Goal: Find specific page/section: Find specific page/section

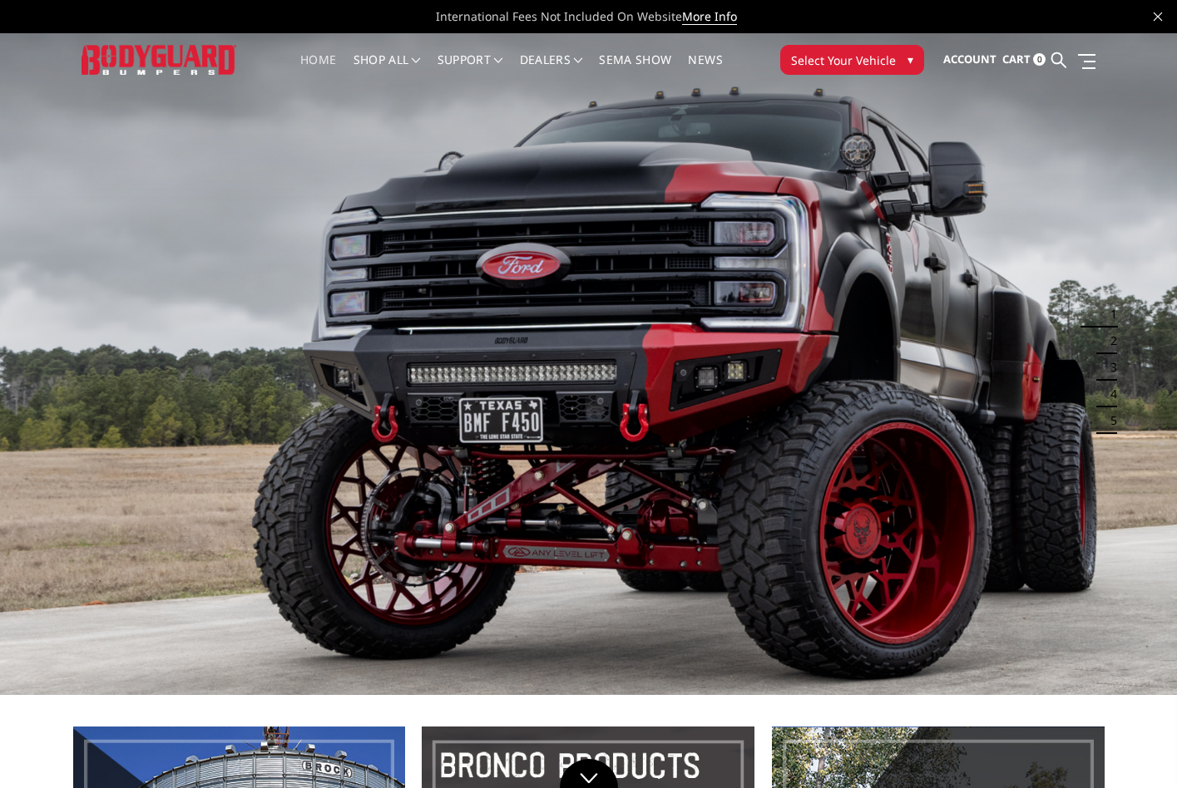
click at [883, 56] on span "Select Your Vehicle" at bounding box center [843, 60] width 105 height 17
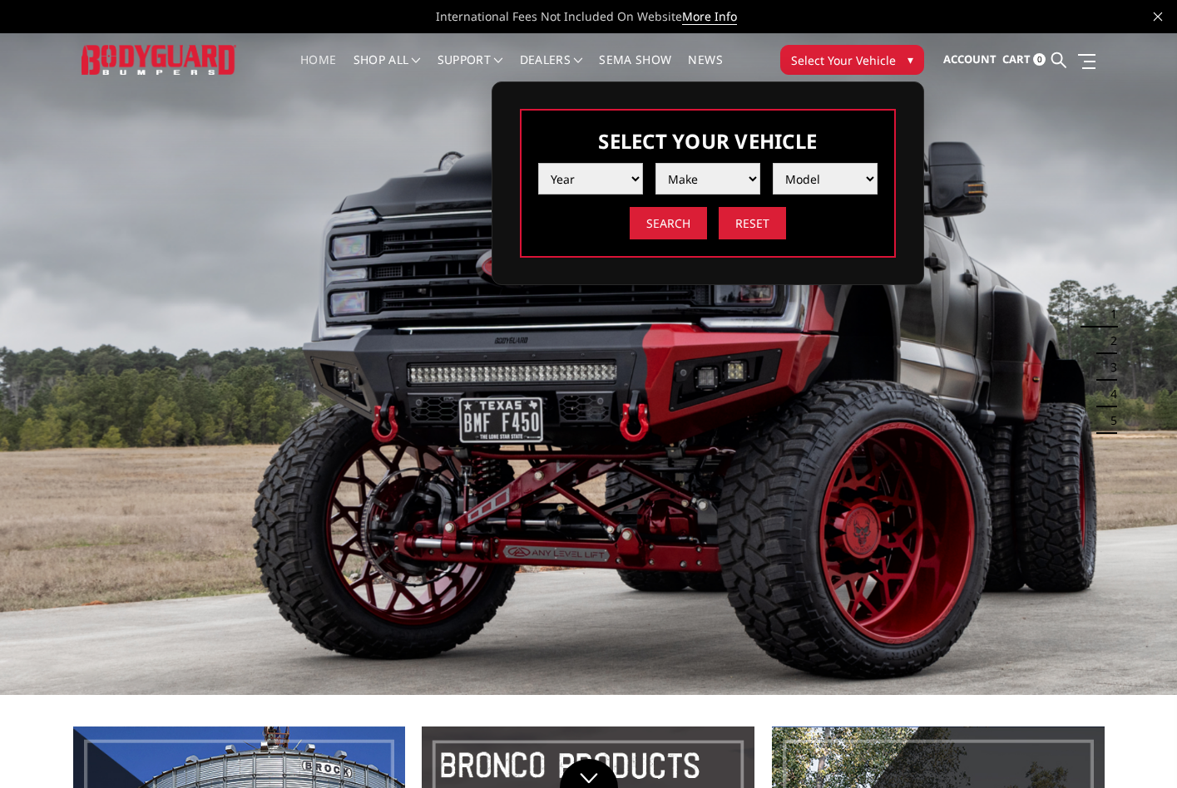
click at [597, 184] on select "Year 2025 2024 2023 2022 2021 2020 2019 2018 2017 2016 2015 2014 2013 2012 2011…" at bounding box center [590, 179] width 105 height 32
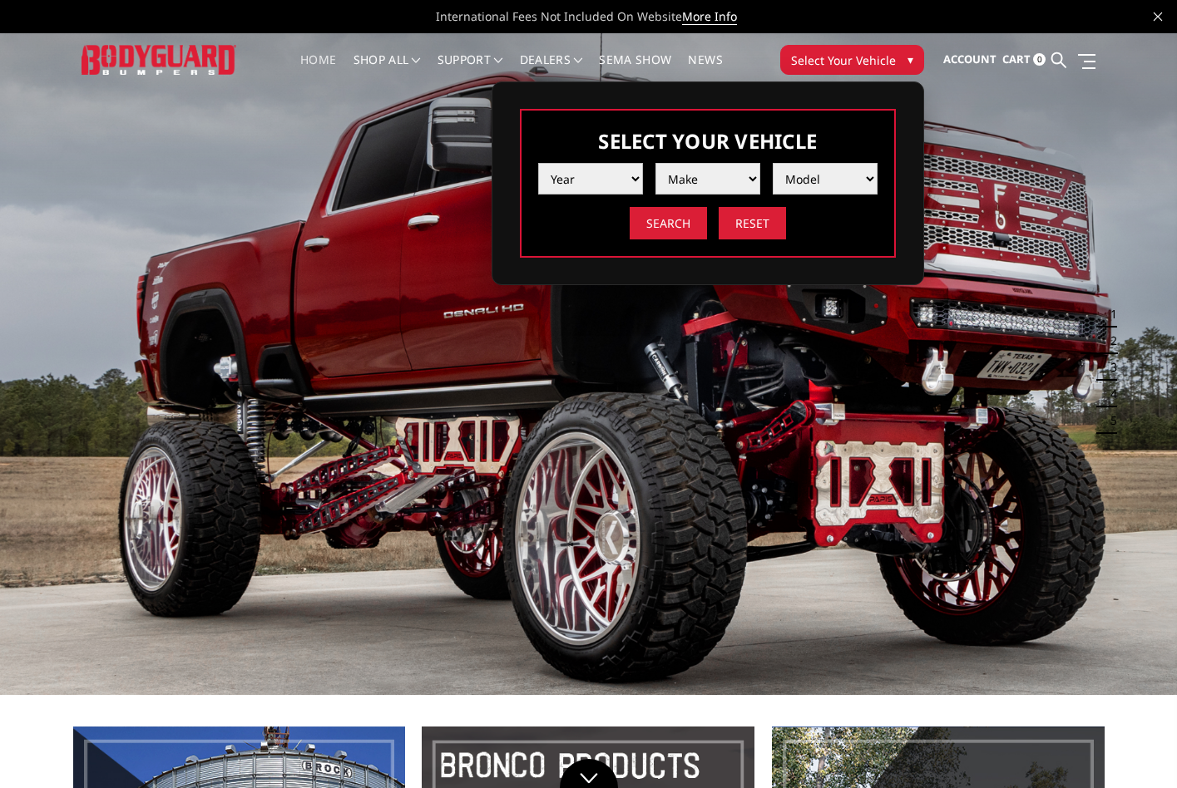
select select "yr_2013"
click at [538, 163] on select "Year 2025 2024 2023 2022 2021 2020 2019 2018 2017 2016 2015 2014 2013 2012 2011…" at bounding box center [590, 179] width 105 height 32
click at [698, 188] on select "Make Chevrolet Ford GMC Ram Toyota" at bounding box center [707, 179] width 105 height 32
select select "mk_ford"
click at [655, 163] on select "Make Chevrolet Ford GMC Ram Toyota" at bounding box center [707, 179] width 105 height 32
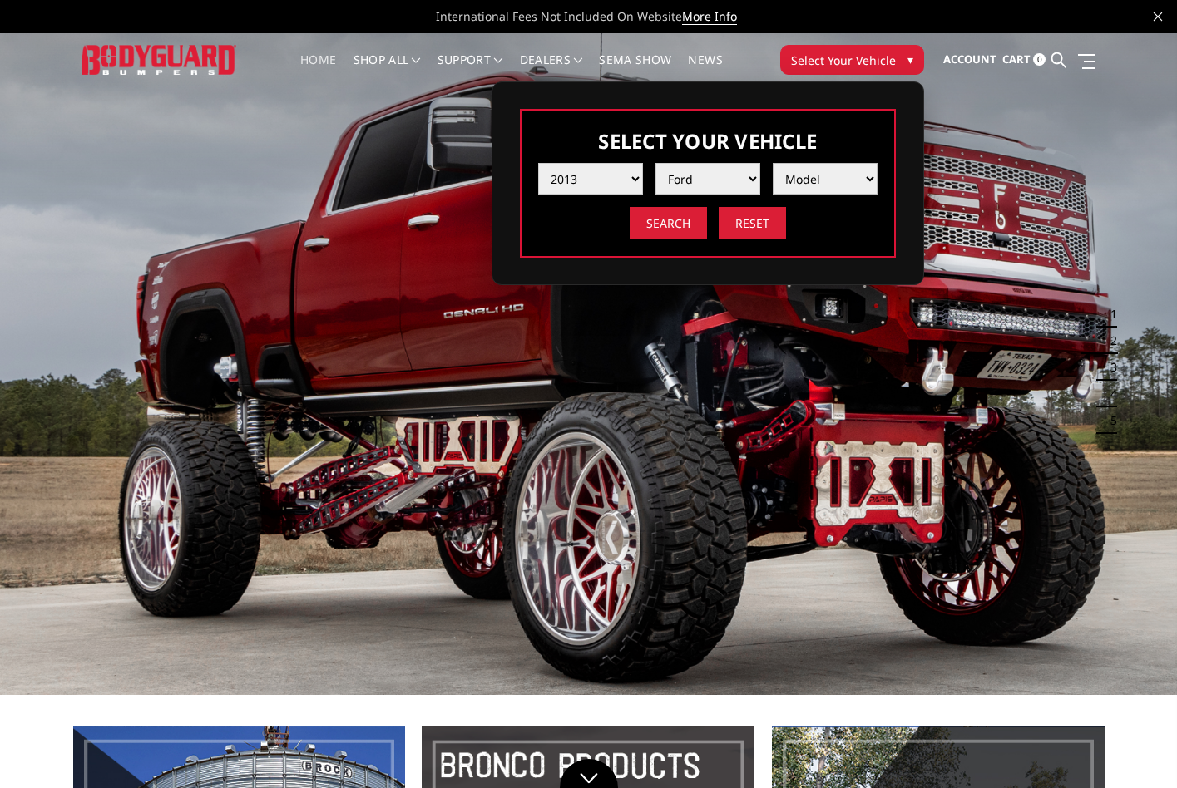
click at [817, 175] on select "Model F250 / F350 F450 F550" at bounding box center [824, 179] width 105 height 32
select select "md_f250-f350"
click at [772, 163] on select "Model F250 / F350 F450 F550" at bounding box center [824, 179] width 105 height 32
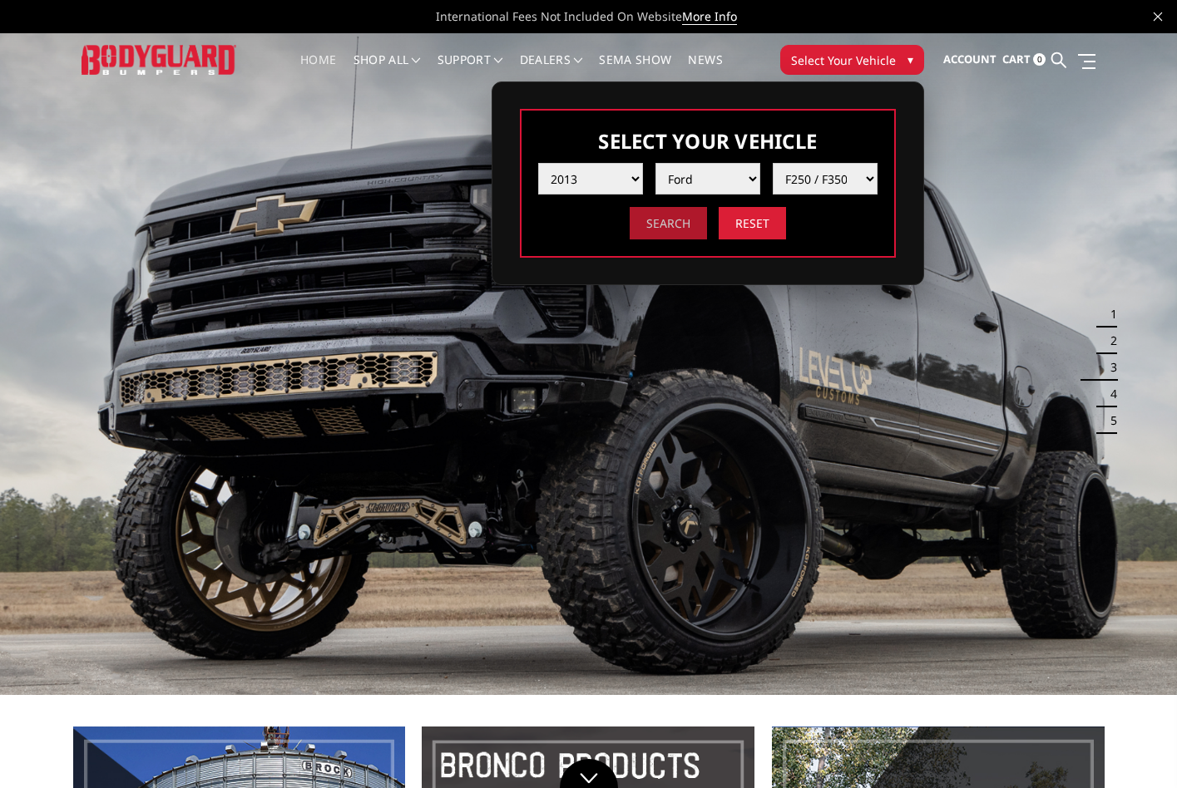
click at [654, 223] on input "Search" at bounding box center [667, 223] width 77 height 32
